Goal: Task Accomplishment & Management: Manage account settings

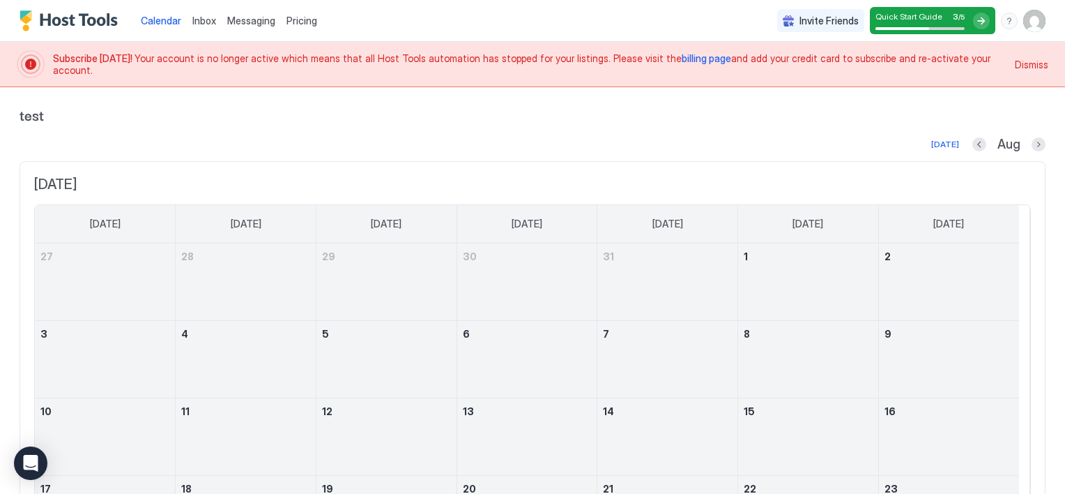
click at [1023, 31] on img "User profile" at bounding box center [1034, 21] width 22 height 22
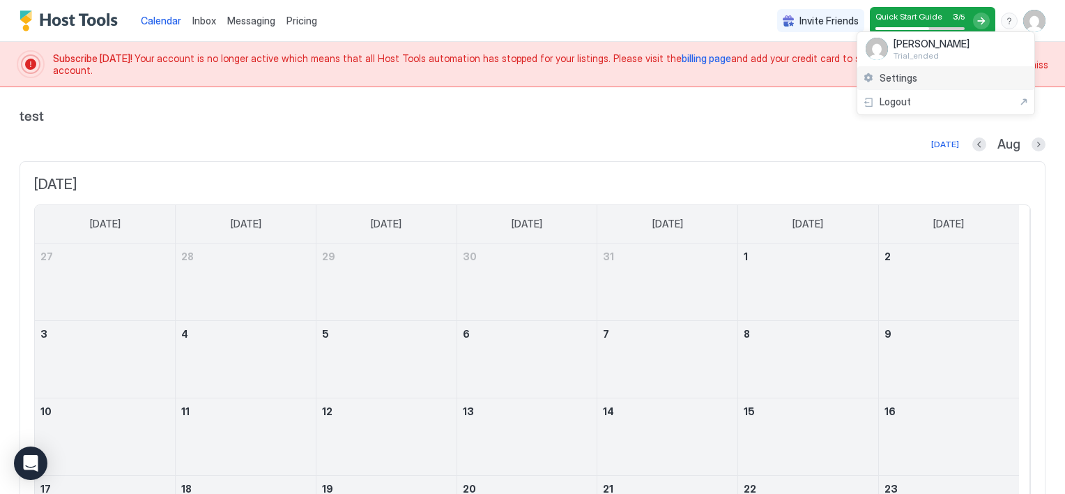
click at [902, 79] on span "Settings" at bounding box center [899, 78] width 38 height 13
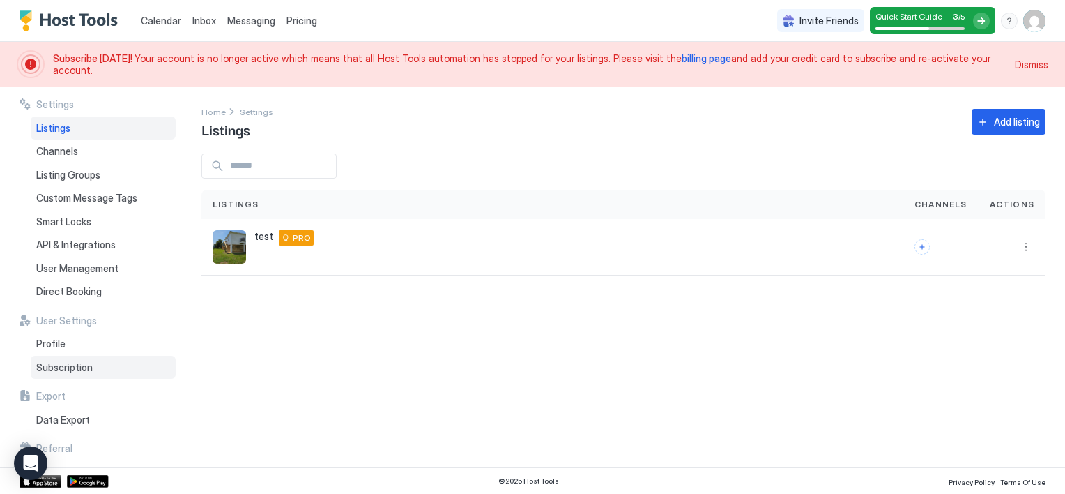
click at [53, 370] on span "Subscription" at bounding box center [64, 367] width 56 height 13
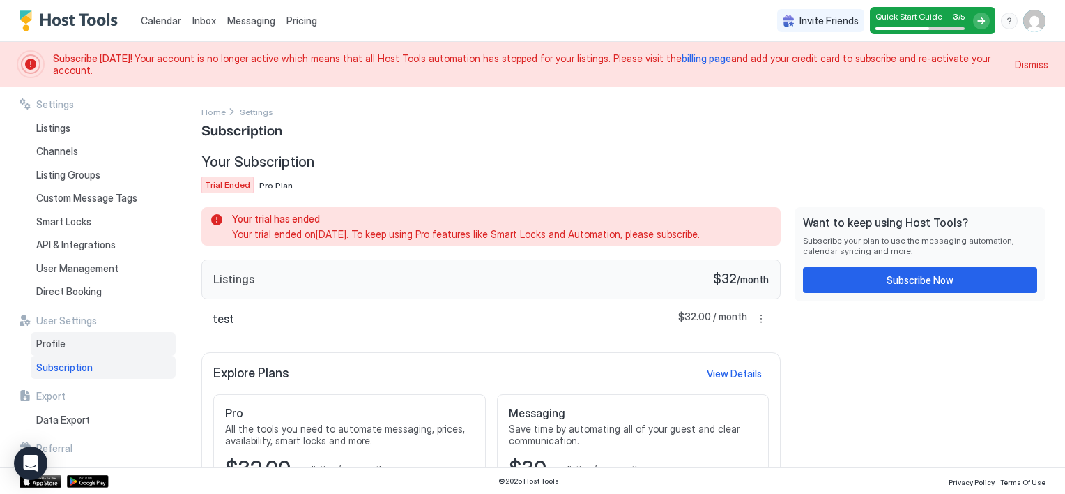
click at [40, 342] on span "Profile" at bounding box center [50, 343] width 29 height 13
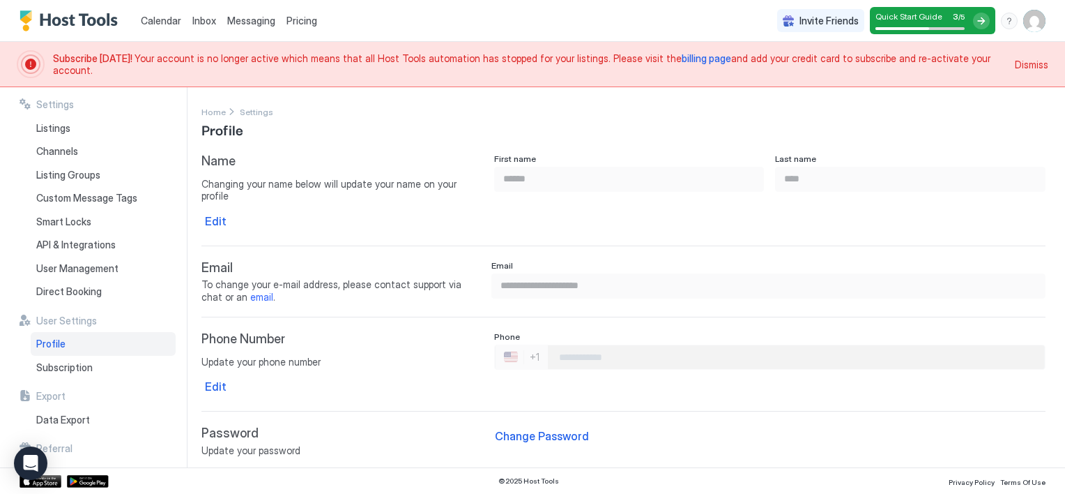
click at [503, 273] on div "**********" at bounding box center [769, 285] width 554 height 25
click at [503, 260] on span "Email" at bounding box center [503, 265] width 22 height 10
click at [250, 291] on link "email" at bounding box center [261, 297] width 23 height 12
click at [36, 449] on div "Open Intercom Messenger" at bounding box center [31, 463] width 37 height 37
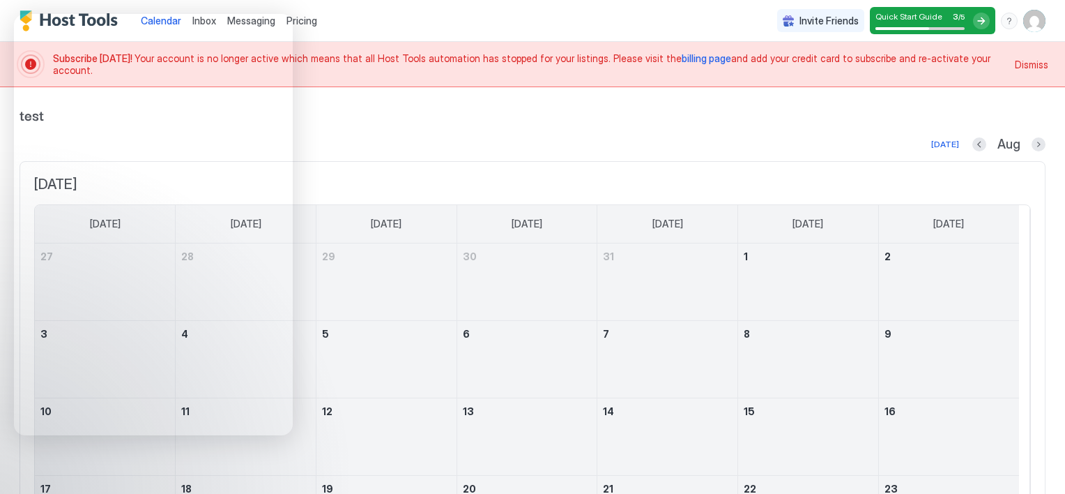
click at [443, 318] on div "29" at bounding box center [387, 281] width 140 height 77
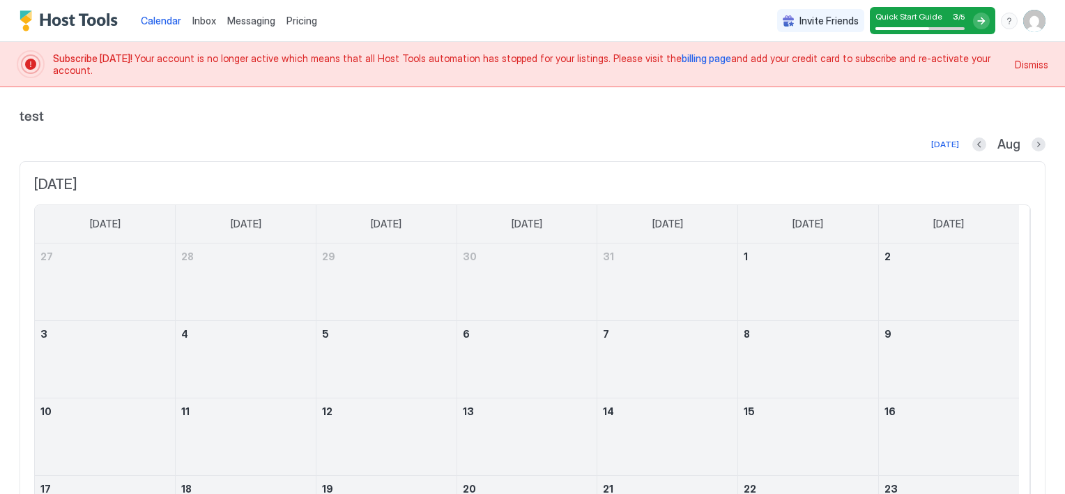
click at [1021, 31] on div "Invite Friends Quick Start Guide 3 / 5 DF" at bounding box center [911, 20] width 268 height 41
click at [1023, 27] on img "User profile" at bounding box center [1034, 21] width 22 height 22
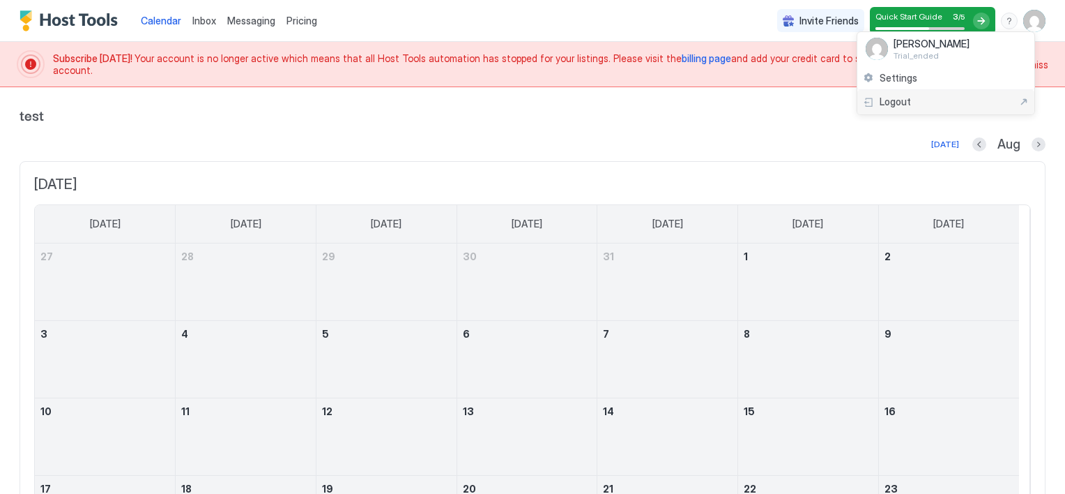
click at [901, 105] on span "Logout" at bounding box center [895, 102] width 31 height 13
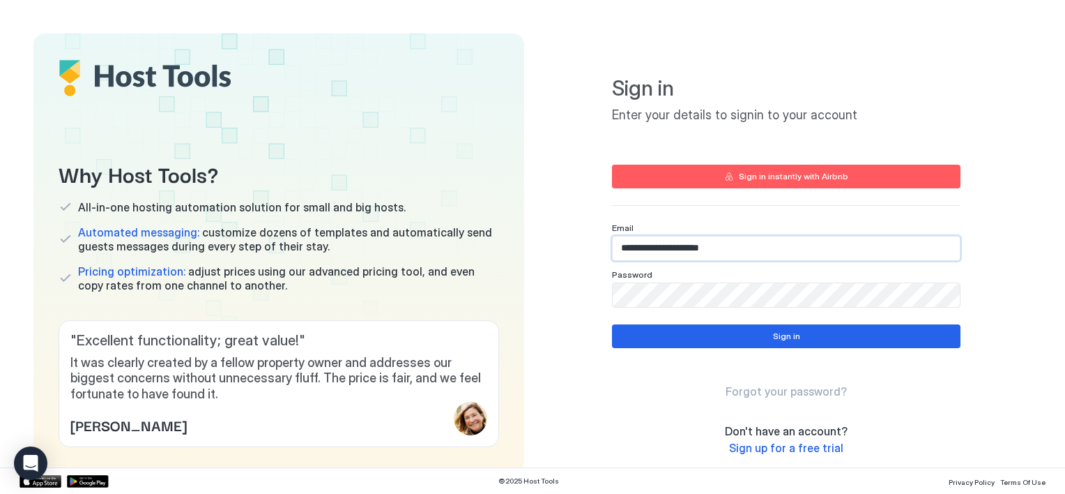
drag, startPoint x: 721, startPoint y: 248, endPoint x: 570, endPoint y: 252, distance: 151.3
click at [570, 252] on div "**********" at bounding box center [786, 252] width 491 height 439
type input "**********"
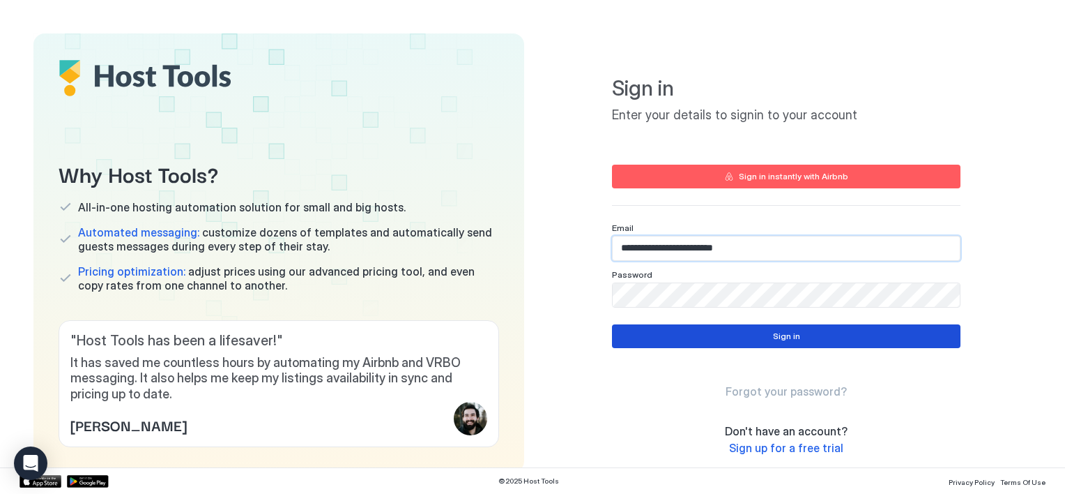
click at [738, 342] on button "Sign in" at bounding box center [786, 336] width 349 height 24
